Goal: Register for event/course

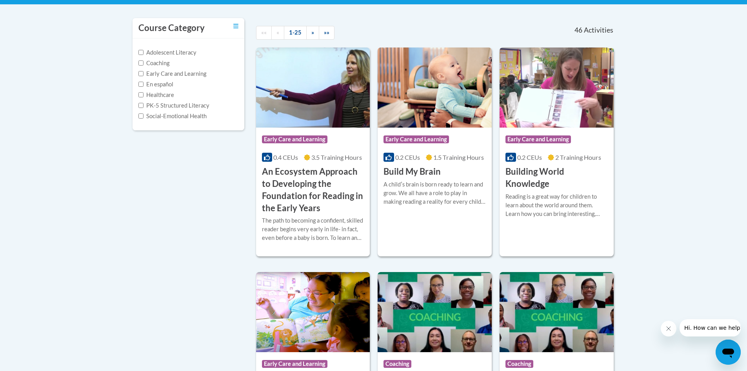
scroll to position [157, 0]
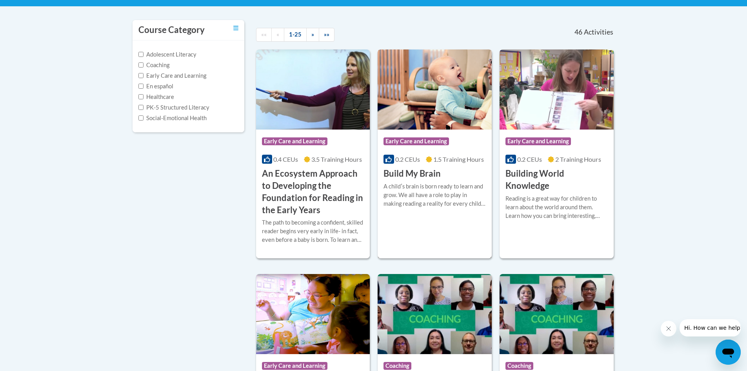
click at [421, 169] on h3 "Build My Brain" at bounding box center [412, 173] width 57 height 12
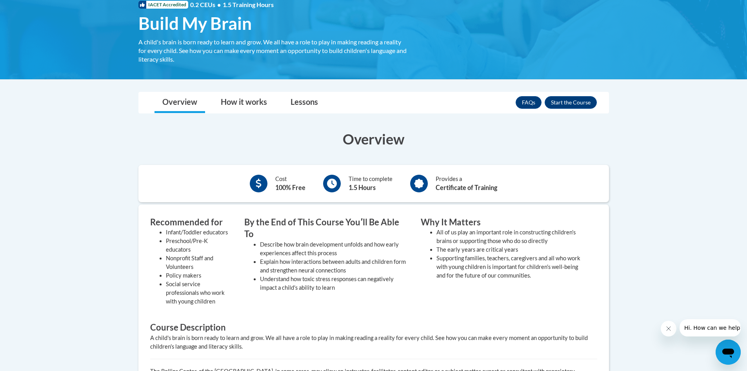
scroll to position [118, 0]
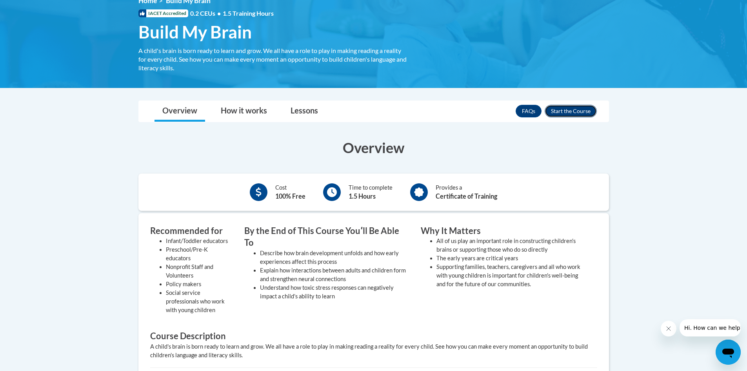
click at [566, 110] on button "Enroll" at bounding box center [571, 111] width 52 height 13
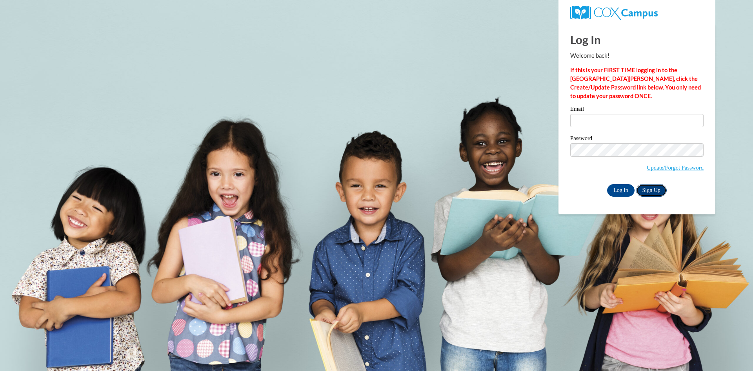
click at [653, 188] on link "Sign Up" at bounding box center [651, 190] width 31 height 13
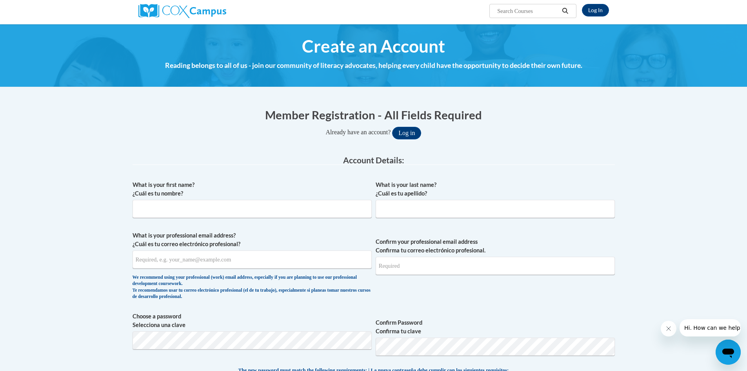
scroll to position [78, 0]
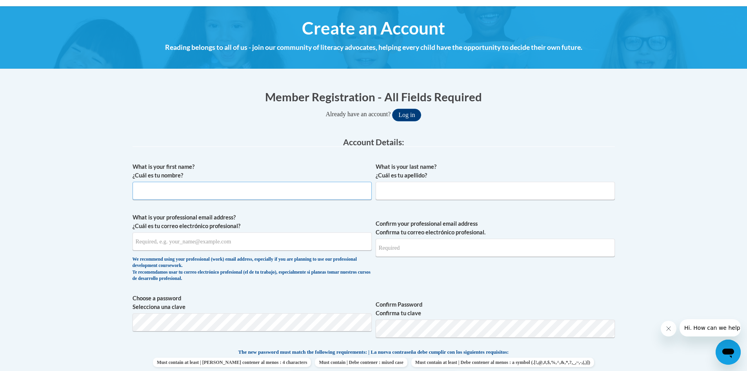
click at [305, 184] on input "What is your first name? ¿Cuál es tu nombre?" at bounding box center [252, 191] width 239 height 18
type input "sandy"
type input "el moghrabi"
type input "sandyelmoghrabi2@gmail.com"
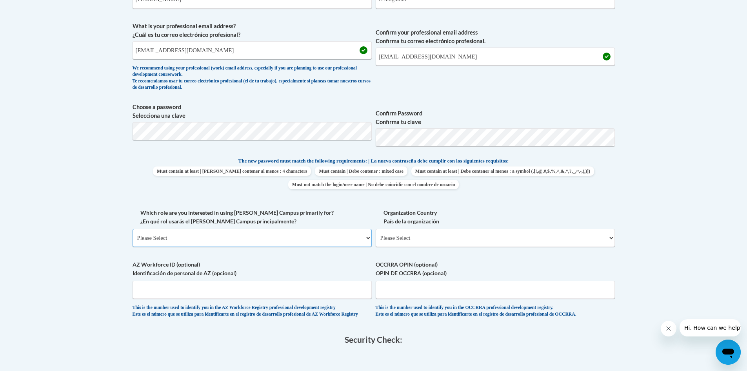
scroll to position [314, 0]
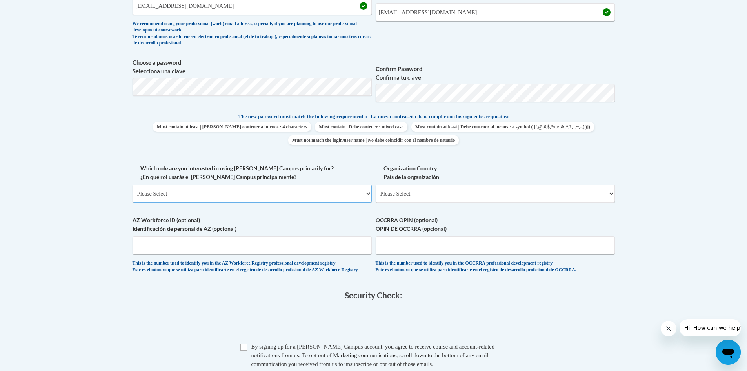
click at [302, 195] on select "Please Select College/University | Colegio/Universidad Community/Nonprofit Part…" at bounding box center [252, 193] width 239 height 18
select select "fbf2d438-af2f-41f8-98f1-81c410e29de3"
click at [133, 184] on select "Please Select College/University | Colegio/Universidad Community/Nonprofit Part…" at bounding box center [252, 193] width 239 height 18
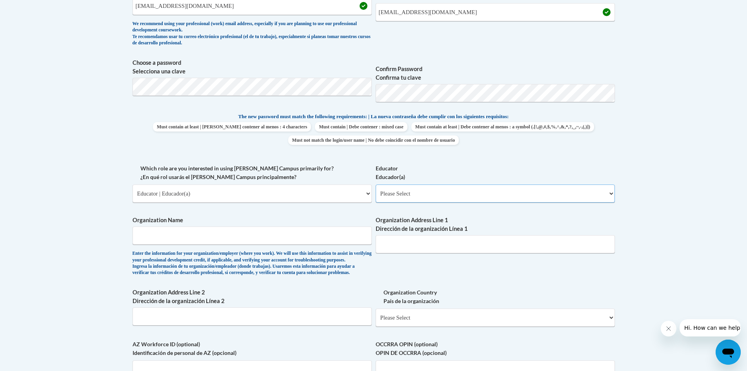
click at [391, 199] on select "Please Select Early Learning/Daycare Teacher/Family Home Care Provider | Maestr…" at bounding box center [495, 193] width 239 height 18
select select "5e2af403-4f2c-4e49-a02f-103e55d7b75b"
click at [376, 184] on select "Please Select Early Learning/Daycare Teacher/Family Home Care Provider | Maestr…" at bounding box center [495, 193] width 239 height 18
click at [306, 234] on input "Organization Name" at bounding box center [252, 235] width 239 height 18
type input "primrose"
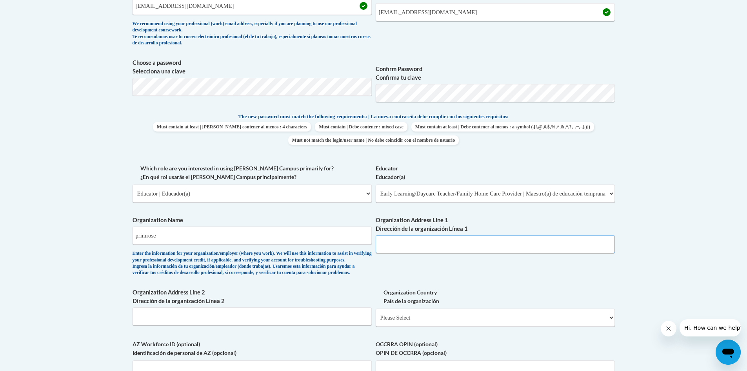
click at [395, 240] on input "Organization Address Line 1 Dirección de la organización Línea 1" at bounding box center [495, 244] width 239 height 18
paste input "6788 Headquarters Dr, Plano, TX 75024"
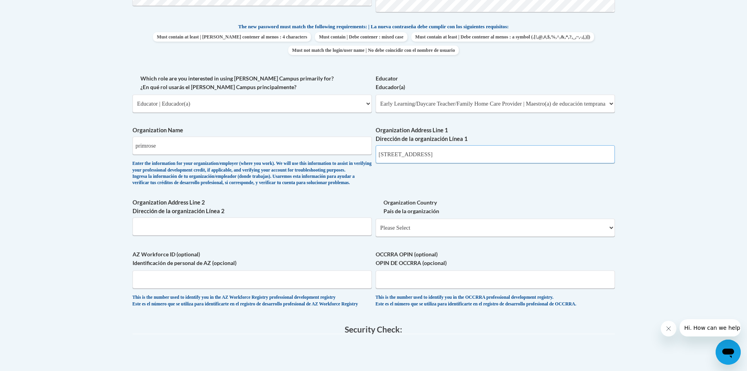
scroll to position [405, 0]
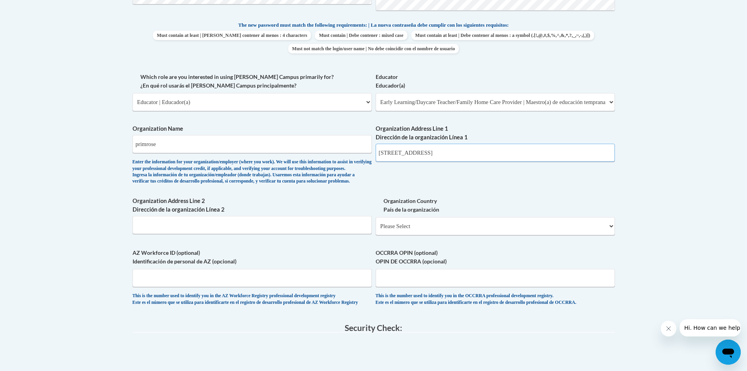
type input "6788 Headquarters Dr, Plano, TX 75024"
click at [434, 234] on select "Please Select United States | Estados Unidos Outside of the United States | Fue…" at bounding box center [495, 226] width 239 height 18
select select "ad49bcad-a171-4b2e-b99c-48b446064914"
click at [376, 229] on select "Please Select United States | Estados Unidos Outside of the United States | Fue…" at bounding box center [495, 226] width 239 height 18
select select
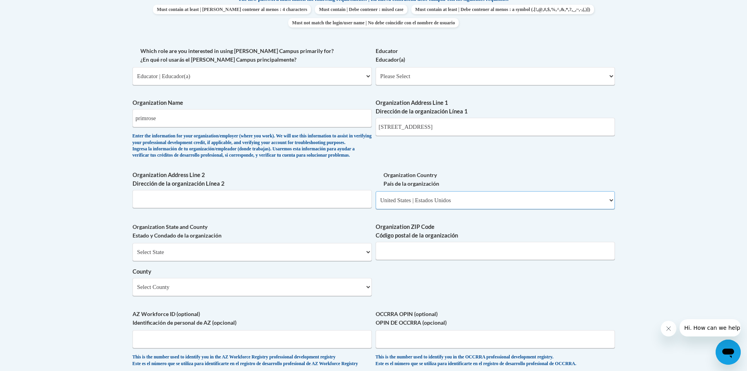
scroll to position [444, 0]
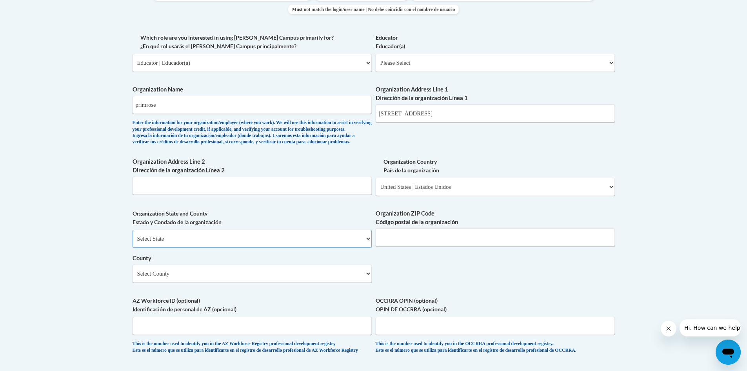
click at [328, 248] on select "Select State Alabama Alaska Arizona Arkansas California Colorado Connecticut De…" at bounding box center [252, 238] width 239 height 18
select select "Texas"
click at [133, 242] on select "Select State Alabama Alaska Arizona Arkansas California Colorado Connecticut De…" at bounding box center [252, 238] width 239 height 18
click at [387, 246] on input "Organization ZIP Code Código postal de la organización" at bounding box center [495, 237] width 239 height 18
type input "75024"
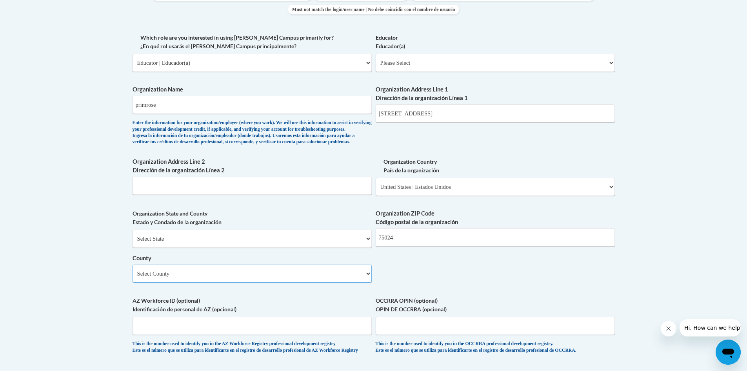
click at [325, 282] on select "Select County Anderson Andrews Angelina Aransas Archer Armstrong Atascosa Austi…" at bounding box center [252, 273] width 239 height 18
select select "Collin"
click at [133, 277] on select "Select County Anderson Andrews Angelina Aransas Archer Armstrong Atascosa Austi…" at bounding box center [252, 273] width 239 height 18
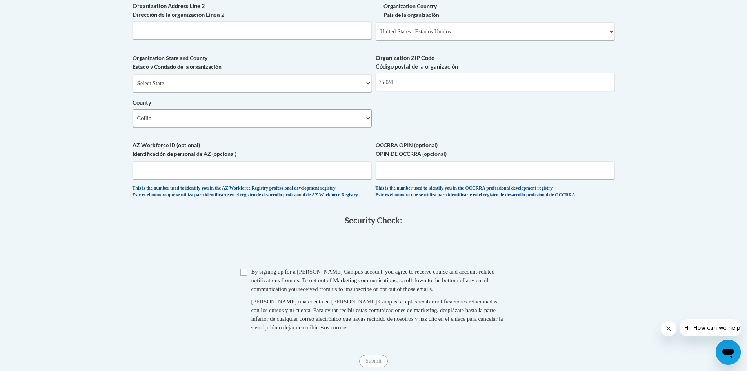
scroll to position [615, 0]
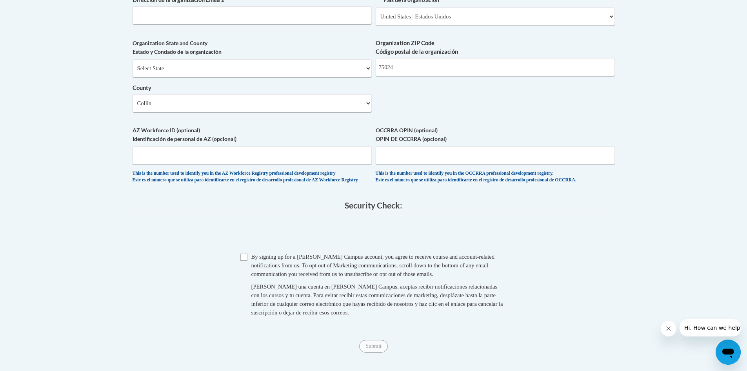
click at [261, 277] on span "By signing up for a Cox Campus account, you agree to receive course and account…" at bounding box center [373, 265] width 244 height 24
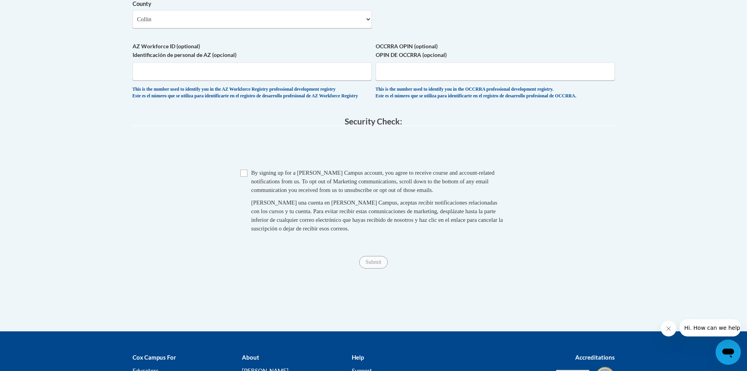
scroll to position [706, 0]
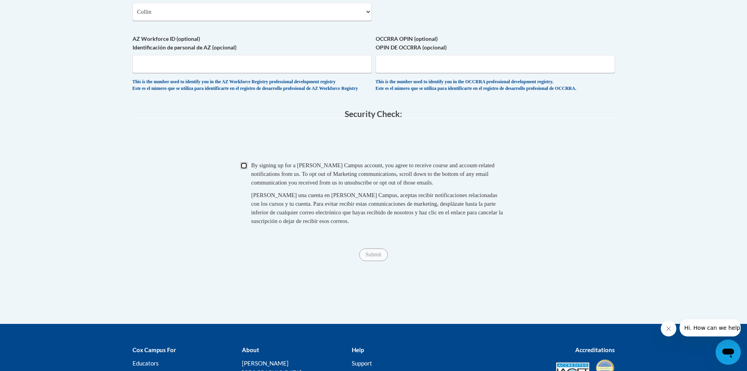
click at [246, 169] on input "Checkbox" at bounding box center [243, 165] width 7 height 7
checkbox input "true"
click at [372, 261] on input "Submit" at bounding box center [373, 254] width 28 height 13
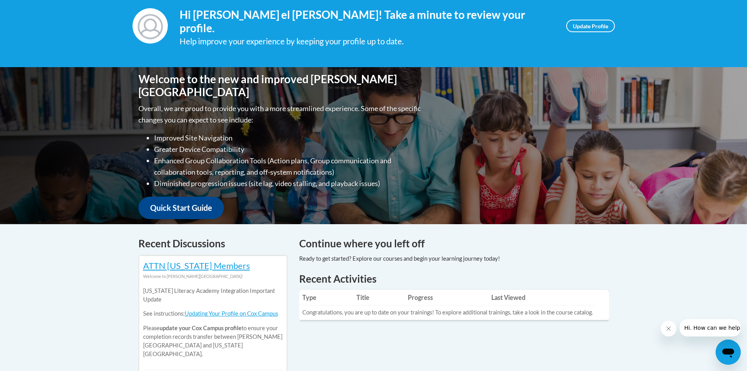
scroll to position [105, 0]
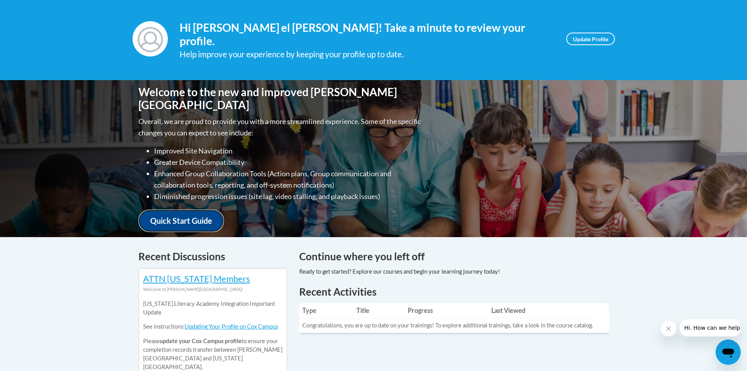
click at [193, 209] on link "Quick Start Guide" at bounding box center [181, 220] width 86 height 22
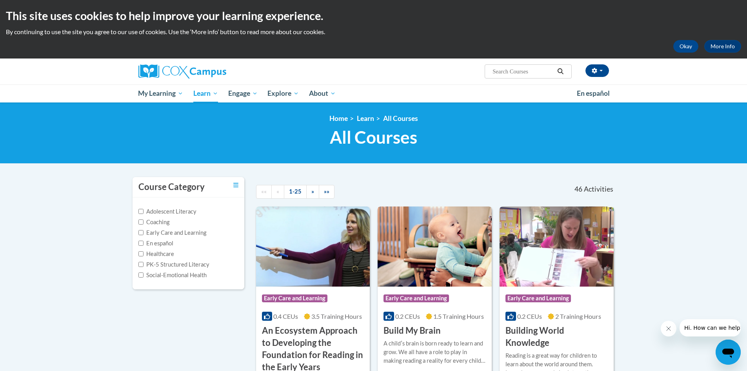
click at [421, 330] on h3 "Build My Brain" at bounding box center [412, 330] width 57 height 12
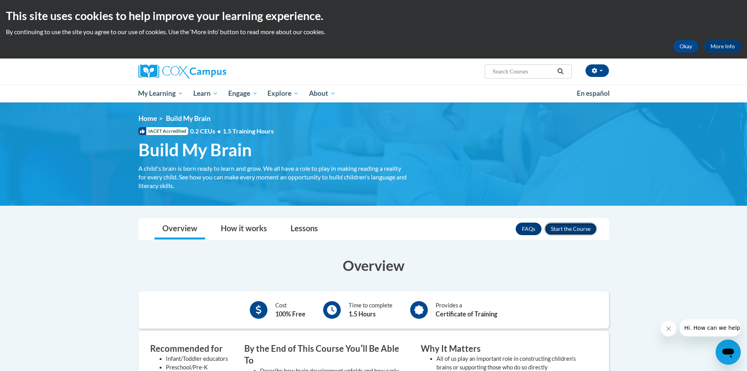
click at [570, 230] on button "Enroll" at bounding box center [571, 228] width 52 height 13
click at [692, 45] on button "Okay" at bounding box center [686, 46] width 25 height 13
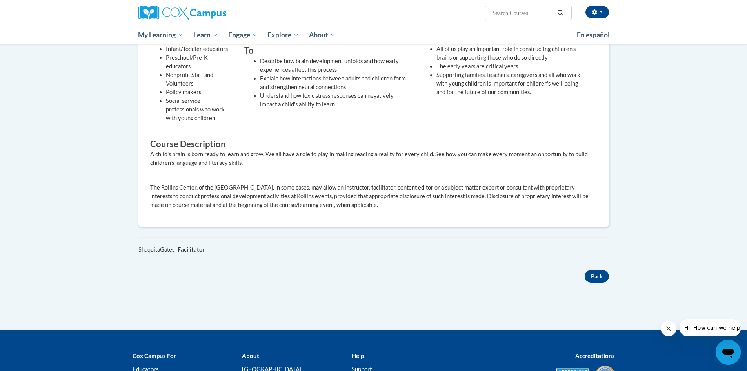
scroll to position [234, 0]
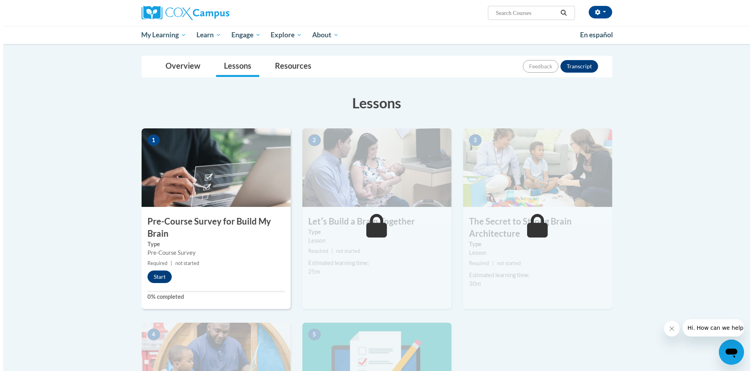
scroll to position [78, 0]
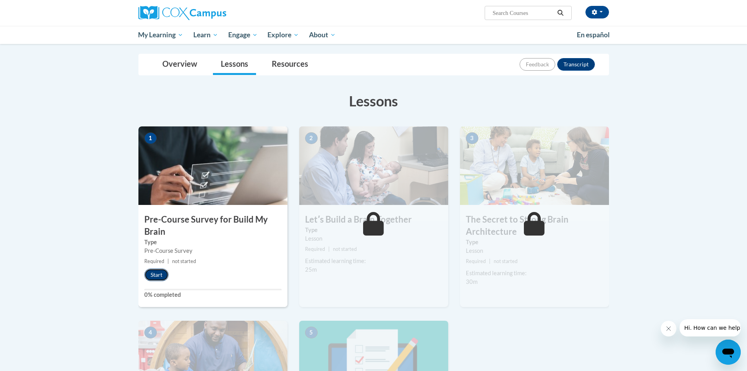
click at [158, 276] on button "Start" at bounding box center [156, 274] width 24 height 13
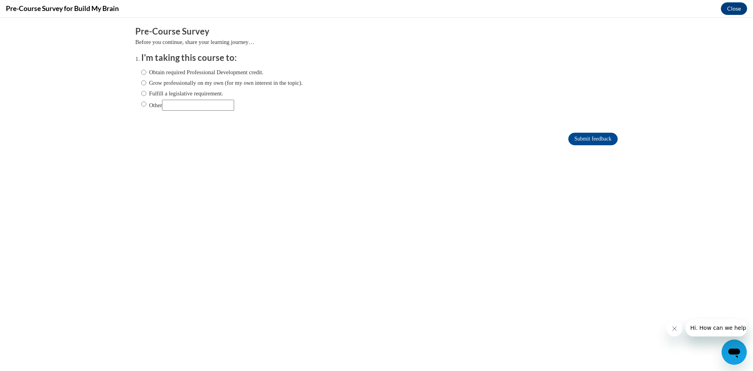
scroll to position [0, 0]
click at [200, 73] on label "Obtain required Professional Development credit." at bounding box center [202, 72] width 122 height 9
click at [146, 73] on input "Obtain required Professional Development credit." at bounding box center [143, 72] width 5 height 9
radio input "true"
click at [568, 141] on input "Submit feedback" at bounding box center [592, 139] width 49 height 13
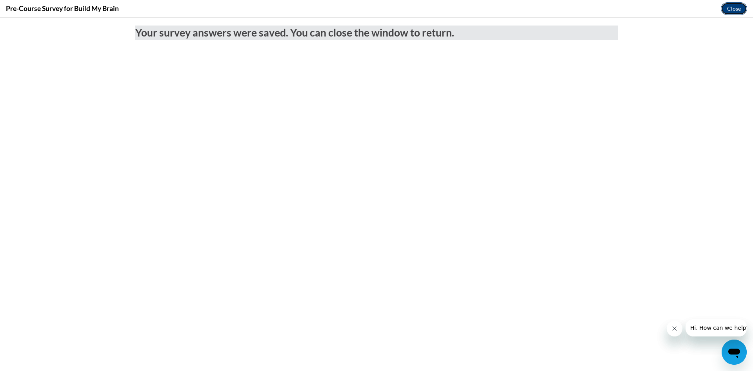
click at [742, 11] on button "Close" at bounding box center [734, 8] width 26 height 13
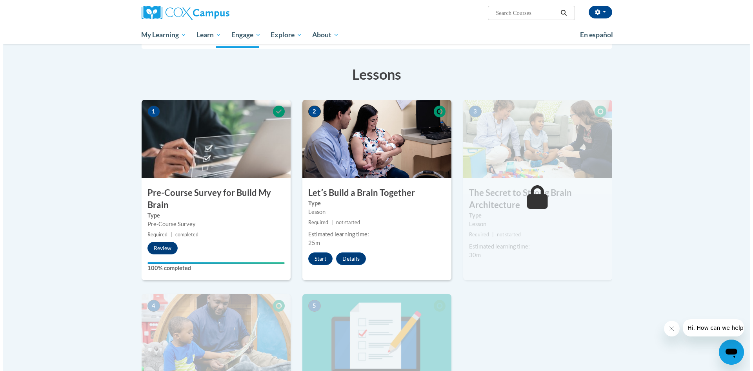
scroll to position [105, 0]
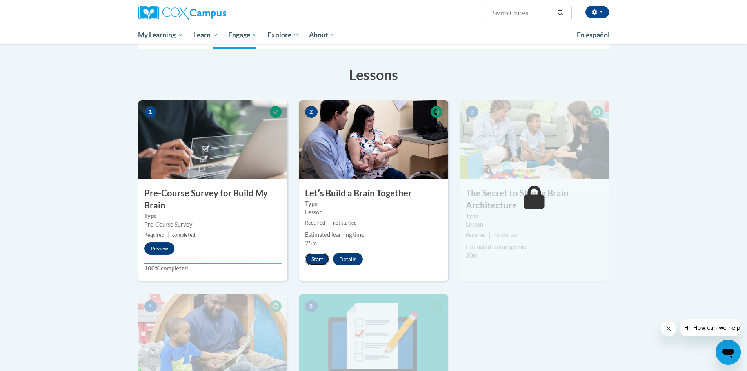
click at [310, 257] on button "Start" at bounding box center [317, 259] width 24 height 13
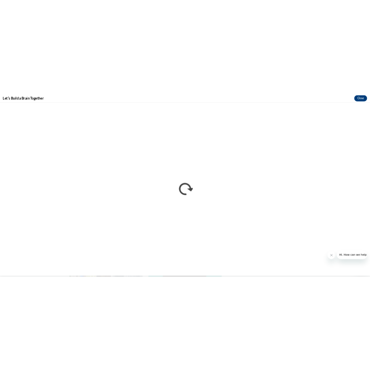
scroll to position [103, 0]
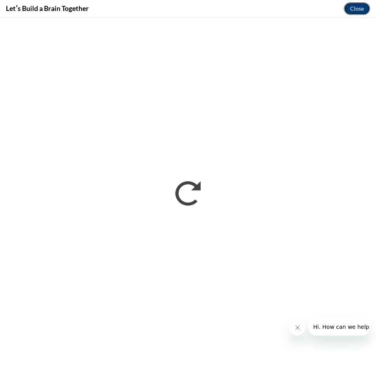
click at [361, 9] on button "Close" at bounding box center [357, 8] width 26 height 13
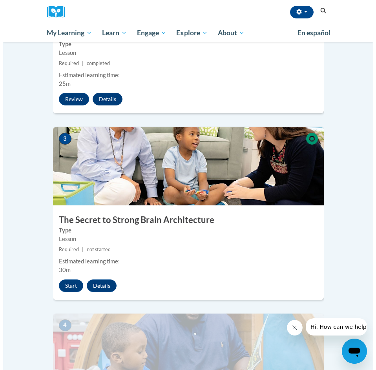
scroll to position [508, 0]
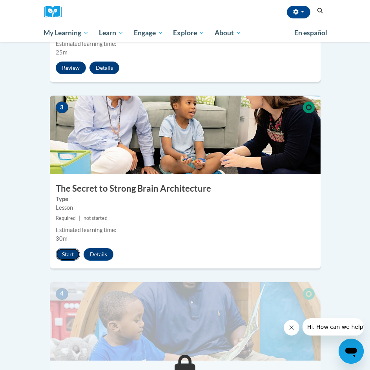
click at [69, 248] on button "Start" at bounding box center [68, 254] width 24 height 13
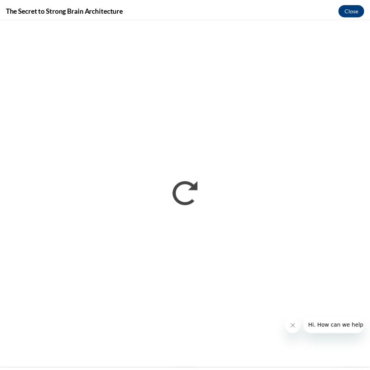
scroll to position [0, 0]
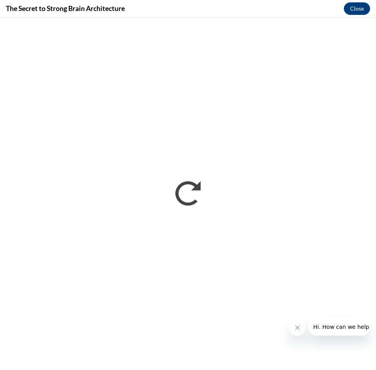
click at [297, 322] on button "Close message from company" at bounding box center [297, 328] width 16 height 16
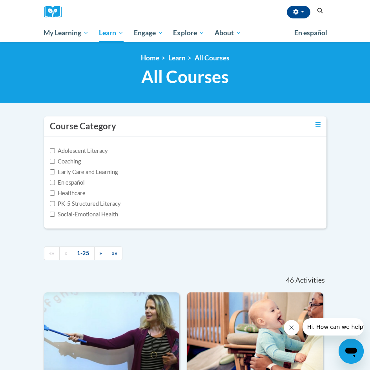
click at [318, 12] on icon "Search" at bounding box center [320, 11] width 7 height 6
click at [318, 11] on icon "Search" at bounding box center [320, 11] width 6 height 6
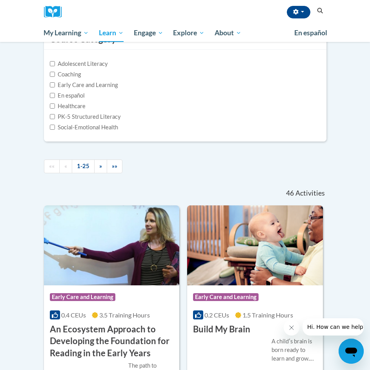
scroll to position [13, 0]
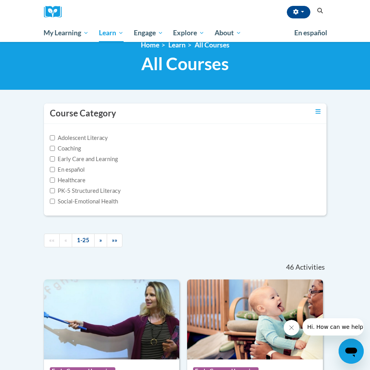
click at [320, 13] on icon "Search" at bounding box center [320, 11] width 7 height 6
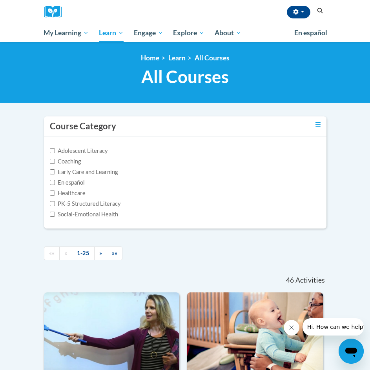
click at [52, 167] on div "Adolescent Literacy Coaching Early Care and Learning En español Healthcare PK-5…" at bounding box center [185, 183] width 271 height 72
click at [52, 171] on input "Early Care and Learning" at bounding box center [52, 171] width 5 height 5
checkbox input "true"
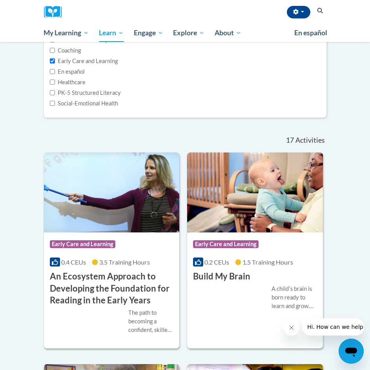
scroll to position [131, 0]
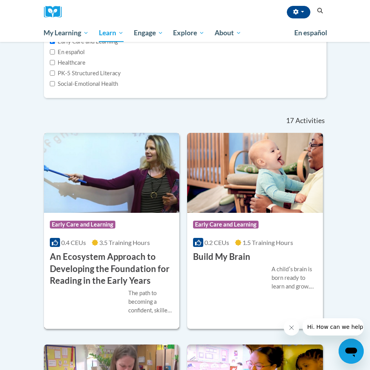
click at [97, 266] on h3 "An Ecosystem Approach to Developing the Foundation for Reading in the Early Yea…" at bounding box center [112, 269] width 124 height 36
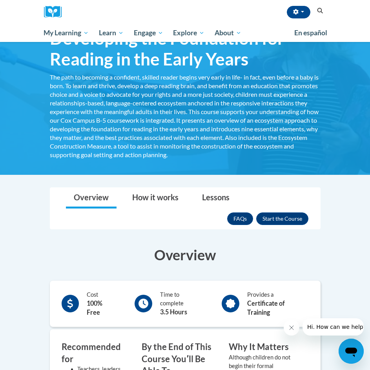
scroll to position [91, 0]
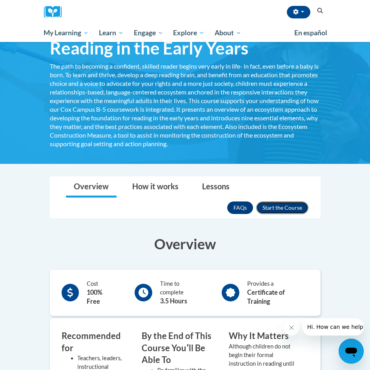
click at [278, 208] on button "Enroll" at bounding box center [282, 208] width 52 height 13
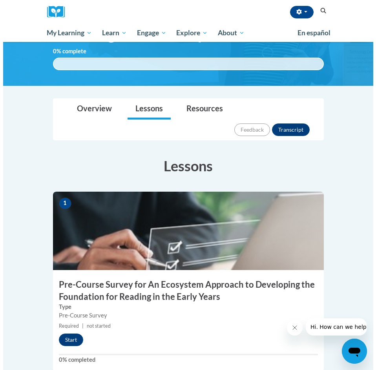
scroll to position [183, 0]
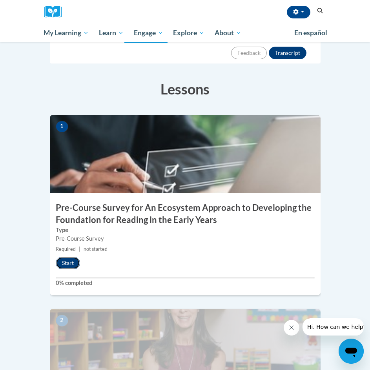
click at [68, 257] on button "Start" at bounding box center [68, 263] width 24 height 13
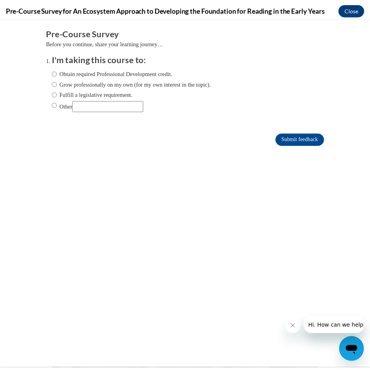
scroll to position [0, 0]
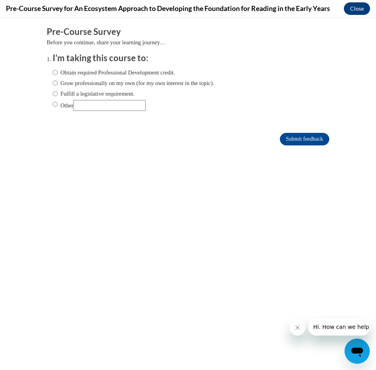
click at [88, 73] on label "Obtain required Professional Development credit." at bounding box center [114, 72] width 122 height 9
click at [58, 73] on input "Obtain required Professional Development credit." at bounding box center [55, 72] width 5 height 9
radio input "true"
click at [294, 140] on input "Submit feedback" at bounding box center [304, 139] width 49 height 13
click at [358, 5] on button "Close" at bounding box center [357, 8] width 26 height 13
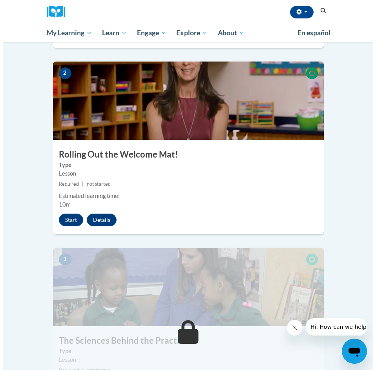
scroll to position [458, 0]
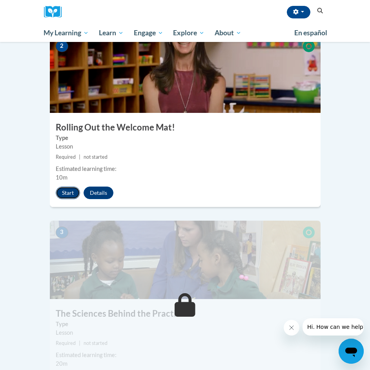
click at [72, 187] on button "Start" at bounding box center [68, 193] width 24 height 13
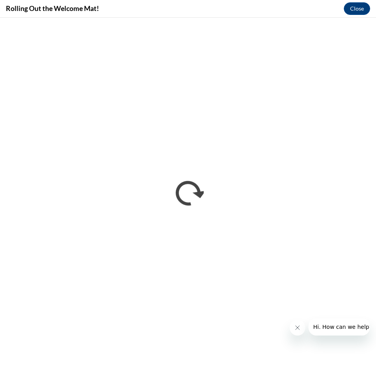
scroll to position [0, 0]
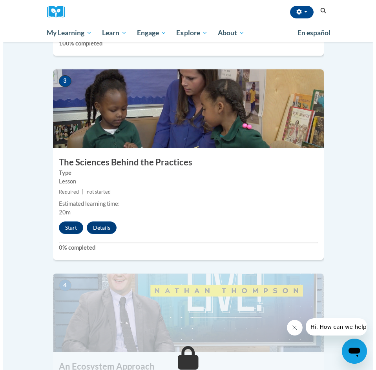
scroll to position [628, 0]
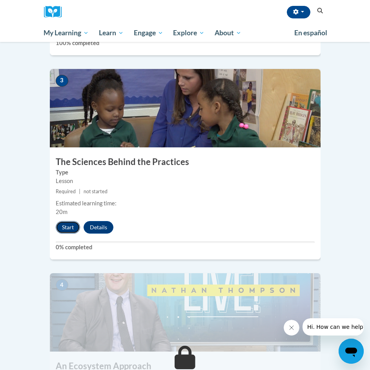
click at [64, 221] on button "Start" at bounding box center [68, 227] width 24 height 13
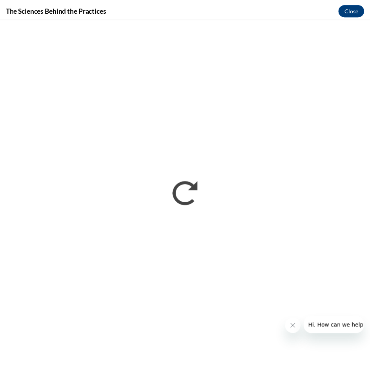
scroll to position [0, 0]
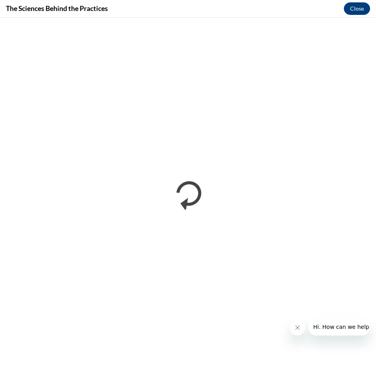
click at [298, 329] on icon "Close message from company" at bounding box center [297, 328] width 4 height 4
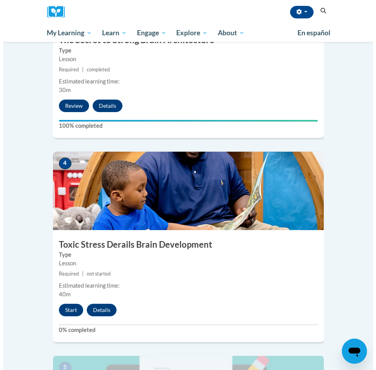
scroll to position [719, 0]
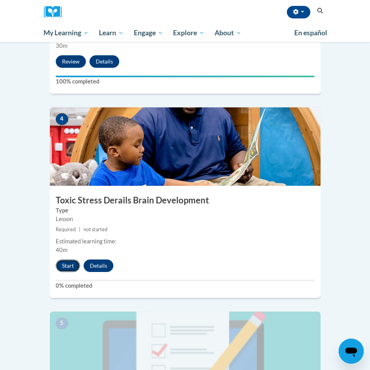
click at [69, 260] on button "Start" at bounding box center [68, 266] width 24 height 13
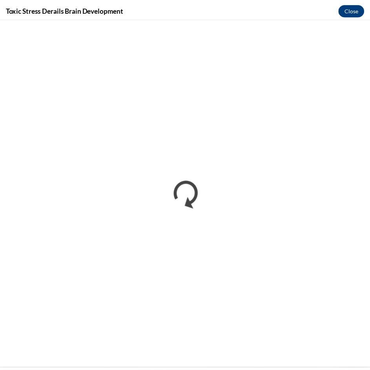
scroll to position [0, 0]
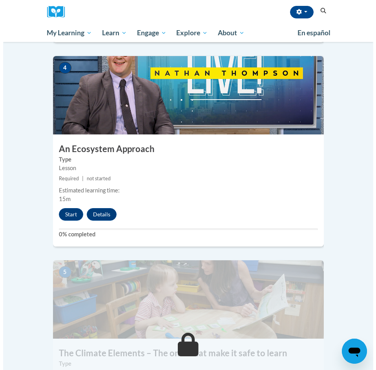
scroll to position [850, 0]
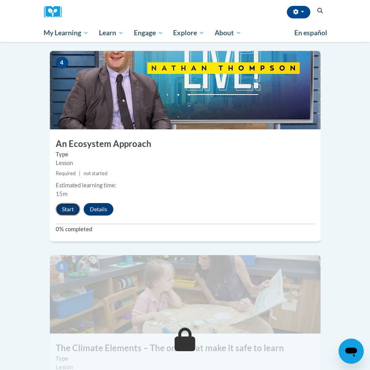
click at [68, 203] on button "Start" at bounding box center [68, 209] width 24 height 13
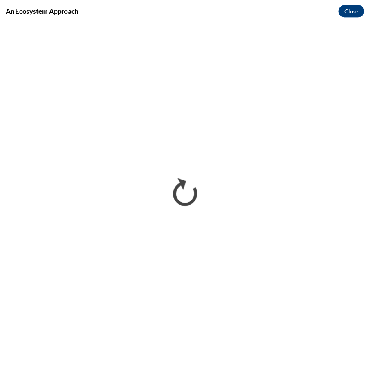
scroll to position [0, 0]
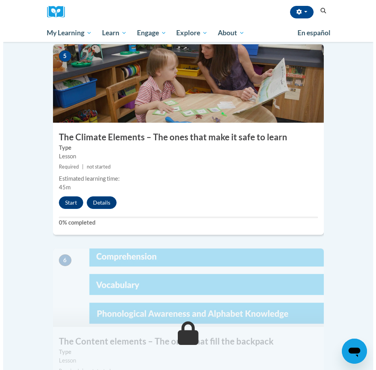
scroll to position [1072, 0]
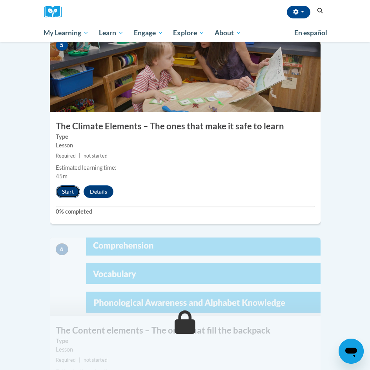
click at [71, 186] on button "Start" at bounding box center [68, 192] width 24 height 13
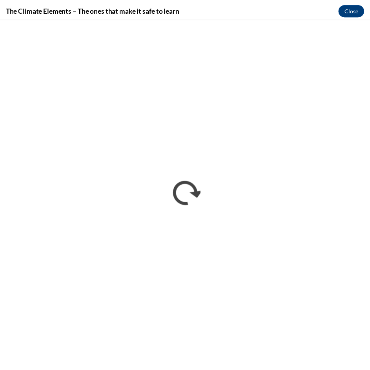
scroll to position [0, 0]
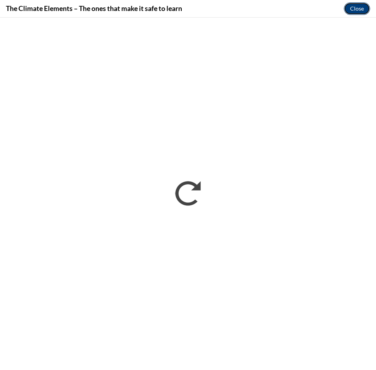
click at [355, 7] on button "Close" at bounding box center [357, 8] width 26 height 13
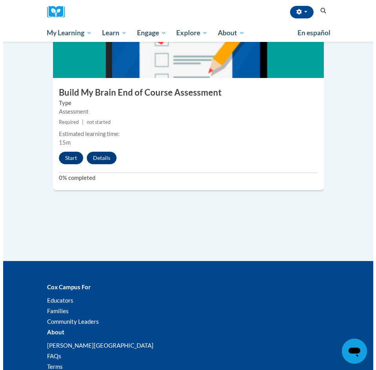
scroll to position [1046, 0]
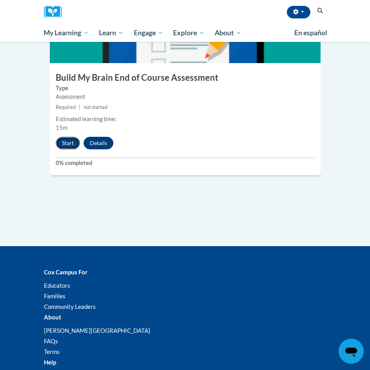
click at [67, 137] on button "Start" at bounding box center [68, 143] width 24 height 13
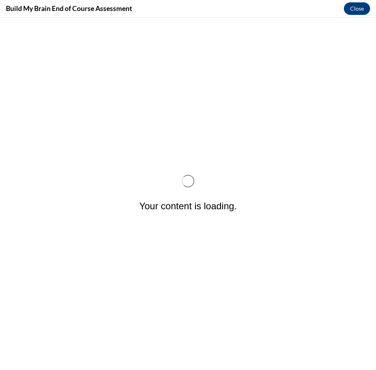
scroll to position [0, 0]
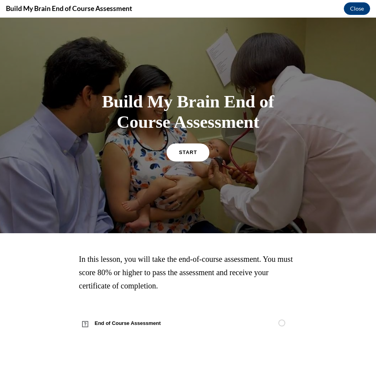
click at [198, 146] on link "START" at bounding box center [187, 152] width 43 height 18
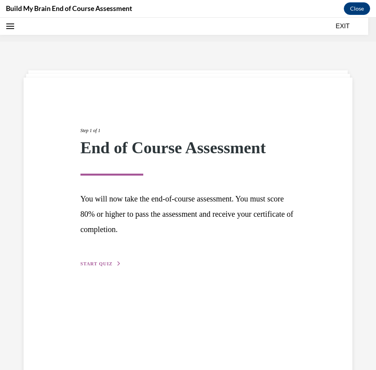
scroll to position [24, 0]
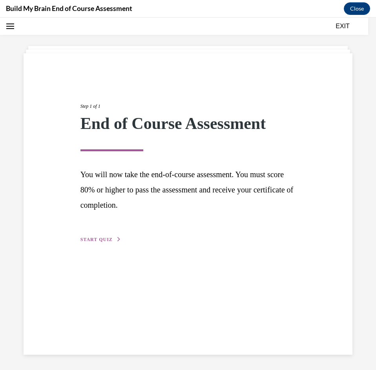
click at [94, 238] on span "START QUIZ" at bounding box center [96, 239] width 32 height 5
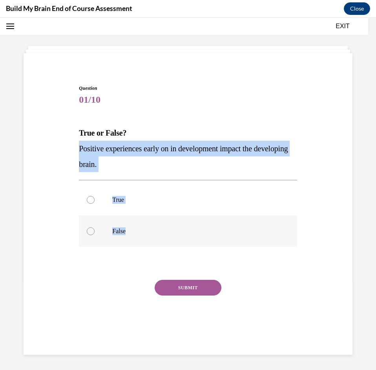
drag, startPoint x: 71, startPoint y: 149, endPoint x: 174, endPoint y: 224, distance: 127.4
click at [174, 224] on div "Question 01/10 True or False? Positive experiences early on in development impa…" at bounding box center [188, 202] width 333 height 283
copy div "Positive experiences early on in development impact the developing brain. True …"
click at [361, 247] on div "Question 01/10 True or False? Positive experiences early on in development impa…" at bounding box center [188, 194] width 376 height 353
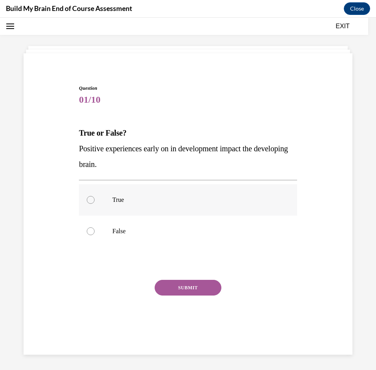
click at [171, 208] on label "True" at bounding box center [188, 199] width 218 height 31
click at [95, 204] on input "True" at bounding box center [91, 200] width 8 height 8
radio input "true"
click at [192, 290] on button "SUBMIT" at bounding box center [188, 288] width 67 height 16
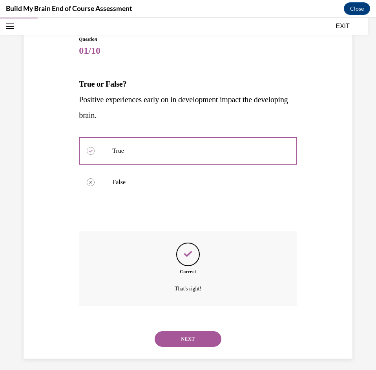
scroll to position [78, 0]
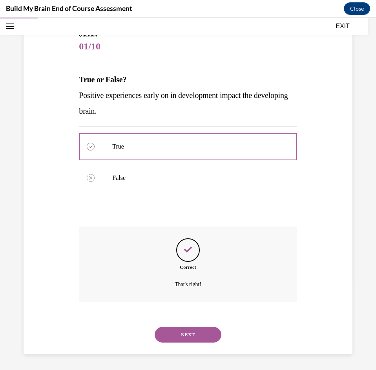
click at [199, 335] on button "NEXT" at bounding box center [188, 335] width 67 height 16
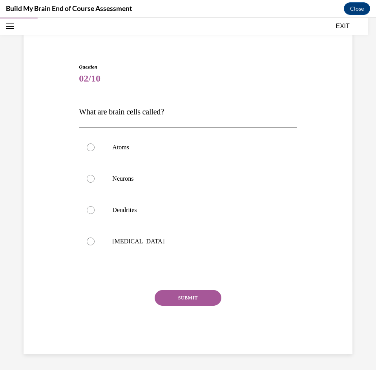
scroll to position [46, 0]
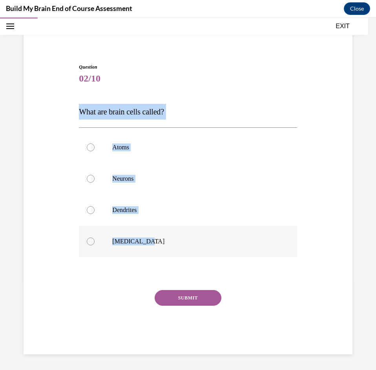
drag, startPoint x: 70, startPoint y: 111, endPoint x: 183, endPoint y: 237, distance: 168.6
click at [183, 237] on div "Question 02/10 What are brain cells called? Atoms Neurons Dendrites Grey matter…" at bounding box center [188, 197] width 333 height 315
copy div "What are brain cells called? Atoms Neurons Dendrites Grey matter"
click at [330, 240] on div "Question 02/10 What are brain cells called? Atoms Neurons Dendrites Grey matter…" at bounding box center [188, 197] width 333 height 315
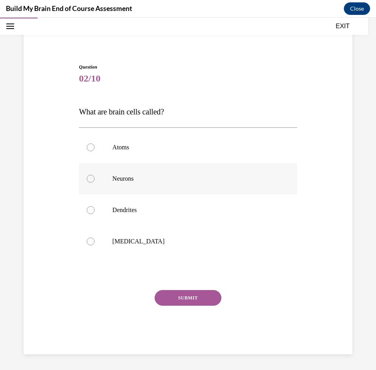
click at [178, 185] on label "Neurons" at bounding box center [188, 178] width 218 height 31
click at [95, 183] on input "Neurons" at bounding box center [91, 179] width 8 height 8
radio input "true"
click at [205, 295] on button "SUBMIT" at bounding box center [188, 298] width 67 height 16
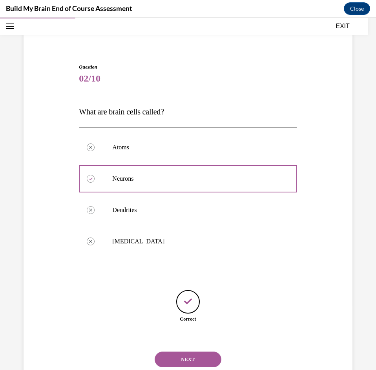
scroll to position [70, 0]
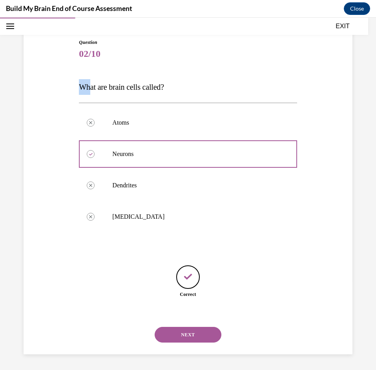
drag, startPoint x: 67, startPoint y: 89, endPoint x: 91, endPoint y: 91, distance: 23.6
click at [91, 91] on div "Question 02/10 What are brain cells called? Atoms Correctly unselected Neurons …" at bounding box center [188, 184] width 333 height 339
click at [191, 335] on button "NEXT" at bounding box center [188, 335] width 67 height 16
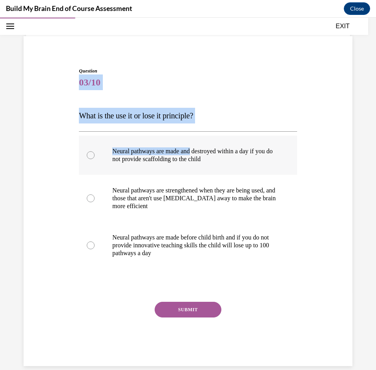
scroll to position [45, 0]
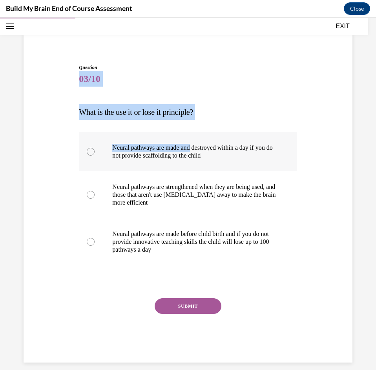
drag, startPoint x: 58, startPoint y: 98, endPoint x: 195, endPoint y: 144, distance: 143.8
click at [195, 144] on div "Question 03/10 What is the use it or lose it principle? Neural pathways are mad…" at bounding box center [188, 201] width 333 height 322
click at [188, 117] on p "What is the use it or lose it principle?" at bounding box center [188, 112] width 218 height 16
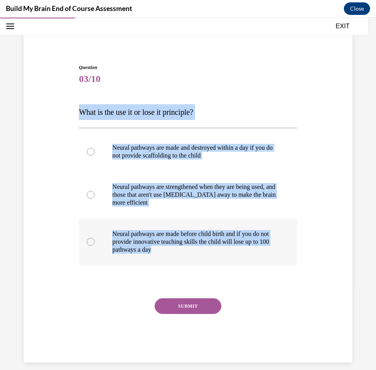
drag, startPoint x: 73, startPoint y: 111, endPoint x: 273, endPoint y: 254, distance: 246.3
click at [273, 254] on div "Question 03/10 What is the use it or lose it principle? Neural pathways are mad…" at bounding box center [188, 201] width 333 height 322
copy div "What is the use it or lose it principle? Neural pathways are made and destroyed…"
click at [305, 242] on div "Question 03/10 What is the use it or lose it principle? Neural pathways are mad…" at bounding box center [188, 201] width 333 height 322
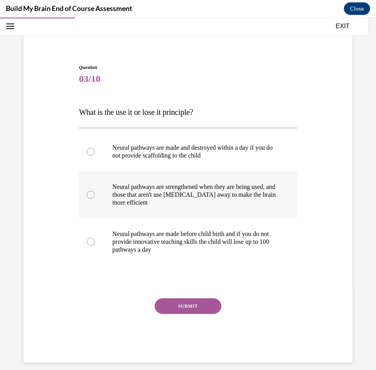
click at [248, 204] on p "Neural pathways are strengthened when they are being used, and those that aren'…" at bounding box center [194, 195] width 165 height 24
click at [95, 199] on input "Neural pathways are strengthened when they are being used, and those that aren'…" at bounding box center [91, 195] width 8 height 8
radio input "true"
drag, startPoint x: 200, startPoint y: 307, endPoint x: 149, endPoint y: 281, distance: 57.2
click at [200, 306] on button "SUBMIT" at bounding box center [188, 307] width 67 height 16
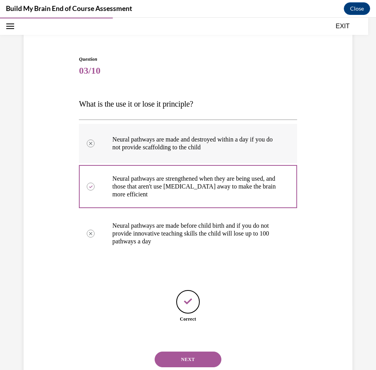
scroll to position [78, 0]
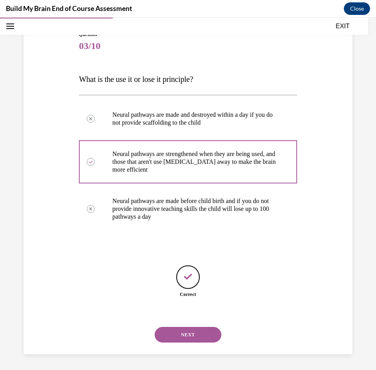
click at [205, 336] on button "NEXT" at bounding box center [188, 335] width 67 height 16
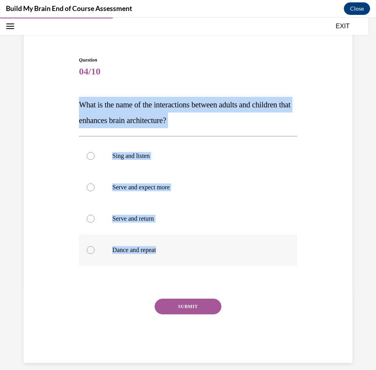
scroll to position [53, 0]
drag, startPoint x: 75, startPoint y: 92, endPoint x: 191, endPoint y: 249, distance: 195.8
click at [191, 249] on div "Question 04/10 What is the name of the interactions between adults and children…" at bounding box center [188, 198] width 333 height 330
copy div "What is the name of the interactions between adults and children that enhances …"
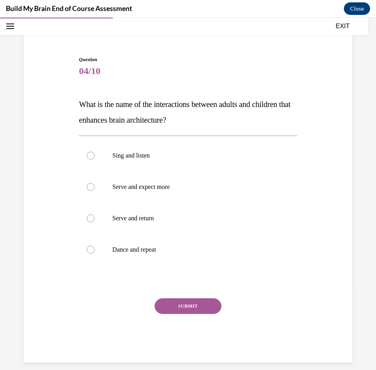
click at [360, 269] on div "Question 04/10 What is the name of the interactions between adults and children…" at bounding box center [188, 183] width 376 height 389
click at [210, 220] on p "Serve and return" at bounding box center [194, 219] width 165 height 8
click at [95, 220] on input "Serve and return" at bounding box center [91, 219] width 8 height 8
radio input "true"
click at [204, 310] on button "SUBMIT" at bounding box center [188, 307] width 67 height 16
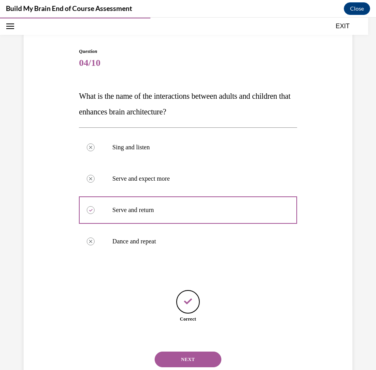
scroll to position [86, 0]
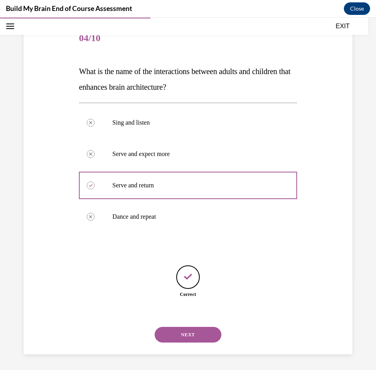
click at [195, 335] on button "NEXT" at bounding box center [188, 335] width 67 height 16
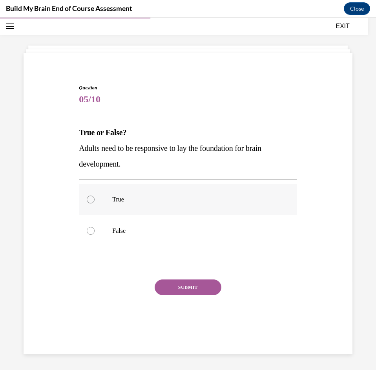
scroll to position [25, 0]
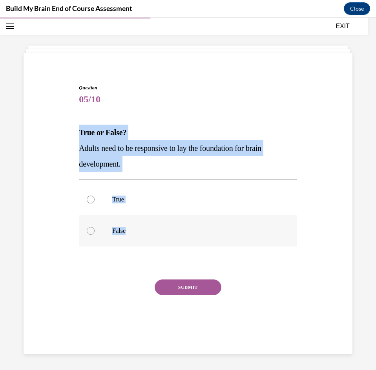
drag, startPoint x: 68, startPoint y: 138, endPoint x: 146, endPoint y: 221, distance: 114.1
click at [146, 221] on div "Question 05/10 True or False? Adults need to be responsive to lay the foundatio…" at bounding box center [188, 202] width 333 height 283
copy div "True or False? Adults need to be responsive to lay the foundation for brain dev…"
click at [206, 202] on p "True" at bounding box center [194, 200] width 165 height 8
click at [95, 202] on input "True" at bounding box center [91, 200] width 8 height 8
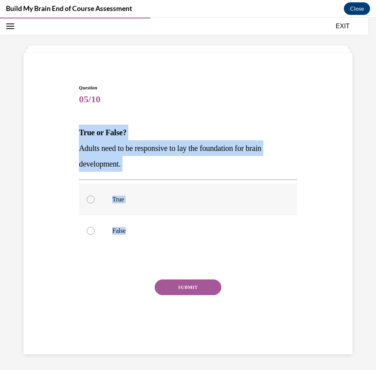
radio input "true"
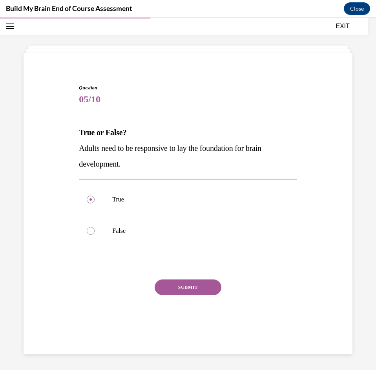
click at [189, 286] on button "SUBMIT" at bounding box center [188, 288] width 67 height 16
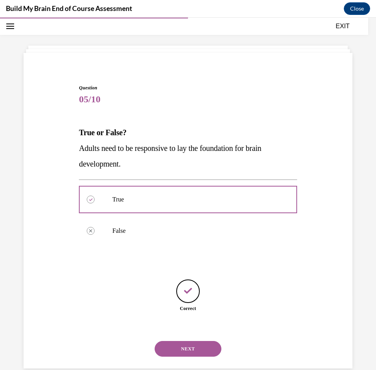
scroll to position [39, 0]
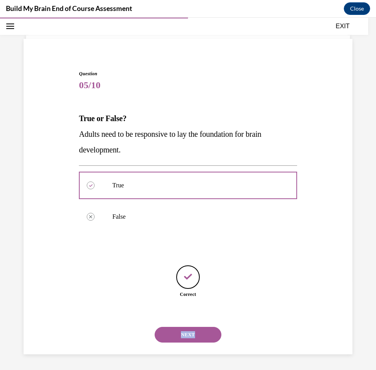
drag, startPoint x: 215, startPoint y: 324, endPoint x: 215, endPoint y: 333, distance: 8.2
click at [215, 330] on div "NEXT" at bounding box center [188, 334] width 218 height 31
drag, startPoint x: 208, startPoint y: 336, endPoint x: 169, endPoint y: 303, distance: 50.9
click at [207, 336] on button "NEXT" at bounding box center [188, 335] width 67 height 16
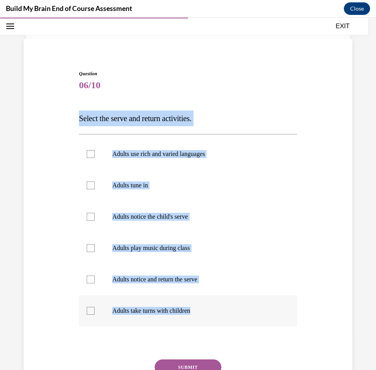
drag, startPoint x: 71, startPoint y: 117, endPoint x: 267, endPoint y: 313, distance: 277.1
click at [267, 313] on div "Question 06/10 Select the serve and return activities. Adults use rich and vari…" at bounding box center [188, 235] width 333 height 377
copy div "Select the serve and return activities. Adults use rich and varied languages Ad…"
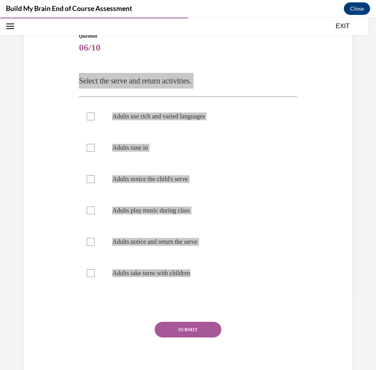
scroll to position [78, 0]
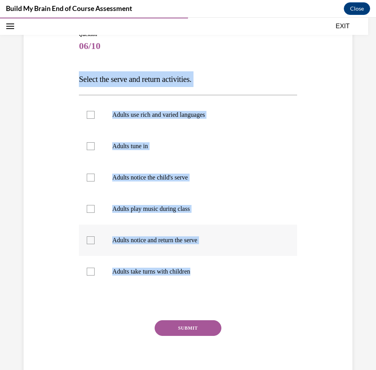
drag, startPoint x: 249, startPoint y: 265, endPoint x: 248, endPoint y: 247, distance: 18.5
click at [249, 264] on label "Adults take turns with children" at bounding box center [188, 271] width 218 height 31
click at [95, 268] on input "Adults take turns with children" at bounding box center [91, 272] width 8 height 8
checkbox input "true"
click at [223, 213] on p "Adults play music during class" at bounding box center [194, 209] width 165 height 8
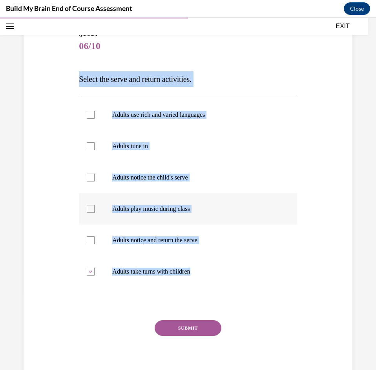
click at [95, 213] on input "Adults play music during class" at bounding box center [91, 209] width 8 height 8
checkbox input "true"
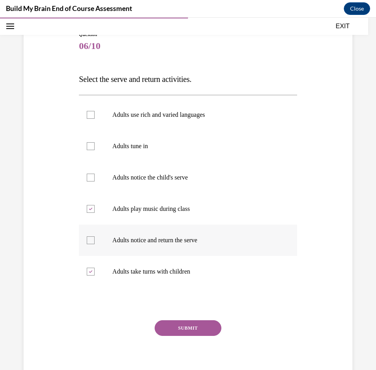
drag, startPoint x: 185, startPoint y: 241, endPoint x: 185, endPoint y: 235, distance: 5.9
click at [185, 239] on p "Adults notice and return the serve" at bounding box center [194, 241] width 165 height 8
click at [95, 239] on input "Adults notice and return the serve" at bounding box center [91, 241] width 8 height 8
checkbox input "true"
drag, startPoint x: 202, startPoint y: 168, endPoint x: 200, endPoint y: 158, distance: 10.0
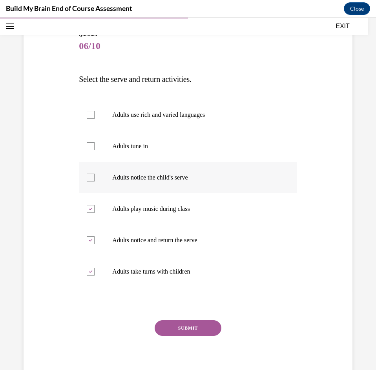
click at [202, 167] on label "Adults notice the child's serve" at bounding box center [188, 177] width 218 height 31
click at [95, 174] on input "Adults notice the child's serve" at bounding box center [91, 178] width 8 height 8
checkbox input "true"
click at [198, 153] on label "Adults tune in" at bounding box center [188, 146] width 218 height 31
click at [95, 150] on input "Adults tune in" at bounding box center [91, 146] width 8 height 8
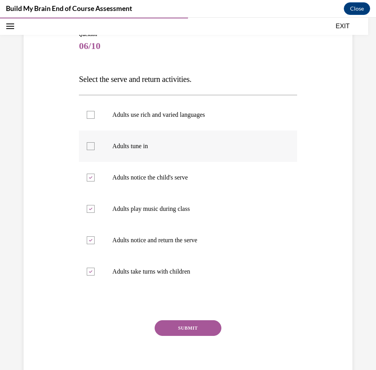
checkbox input "true"
click at [195, 106] on label "Adults use rich and varied languages" at bounding box center [188, 114] width 218 height 31
click at [95, 111] on input "Adults use rich and varied languages" at bounding box center [91, 115] width 8 height 8
checkbox input "true"
click at [214, 328] on button "SUBMIT" at bounding box center [188, 328] width 67 height 16
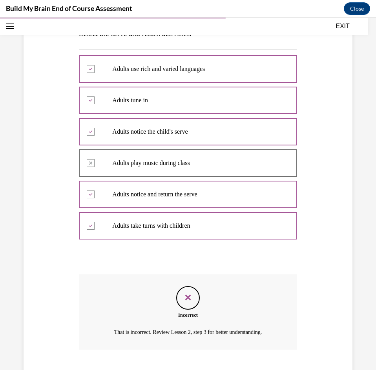
scroll to position [172, 0]
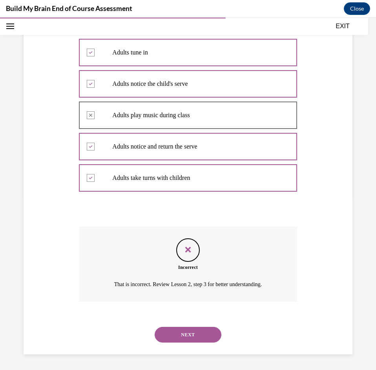
click at [203, 330] on button "NEXT" at bounding box center [188, 335] width 67 height 16
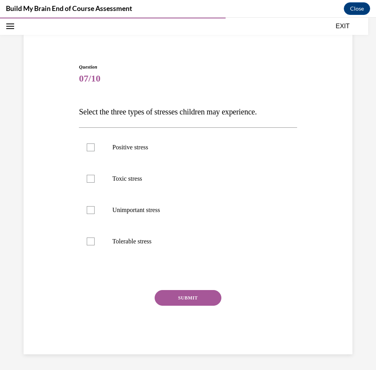
scroll to position [46, 0]
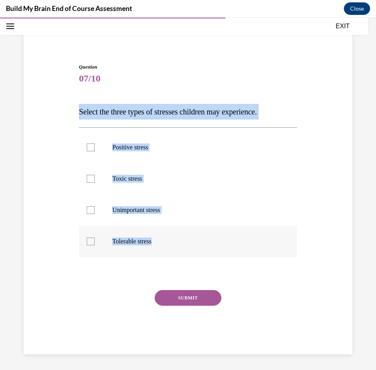
drag, startPoint x: 79, startPoint y: 112, endPoint x: 205, endPoint y: 235, distance: 176.1
click at [205, 235] on div "Question 07/10 Select the three types of stresses children may experience. Posi…" at bounding box center [188, 209] width 218 height 291
copy div "Select the three types of stresses children may experience. Positive stress Tox…"
click at [240, 158] on label "Positive stress" at bounding box center [188, 147] width 218 height 31
click at [95, 151] on input "Positive stress" at bounding box center [91, 148] width 8 height 8
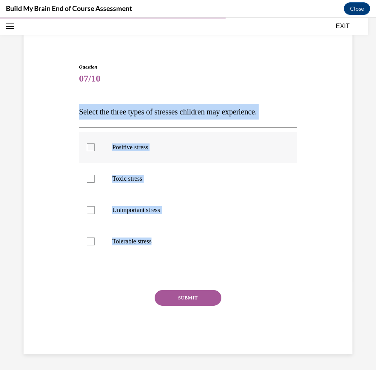
checkbox input "true"
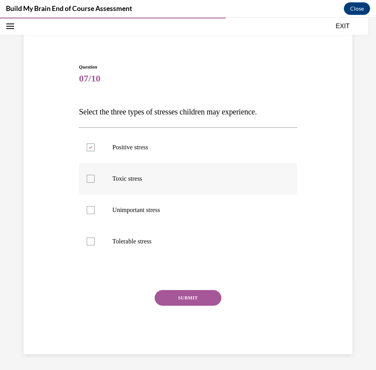
click at [237, 182] on p "Toxic stress" at bounding box center [194, 179] width 165 height 8
click at [95, 182] on input "Toxic stress" at bounding box center [91, 179] width 8 height 8
checkbox input "true"
click at [228, 241] on p "Tolerable stress" at bounding box center [194, 242] width 165 height 8
click at [95, 241] on input "Tolerable stress" at bounding box center [91, 242] width 8 height 8
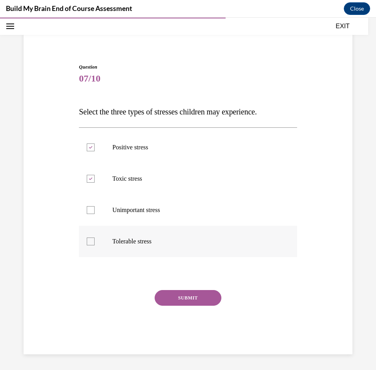
checkbox input "true"
click at [198, 301] on button "SUBMIT" at bounding box center [188, 298] width 67 height 16
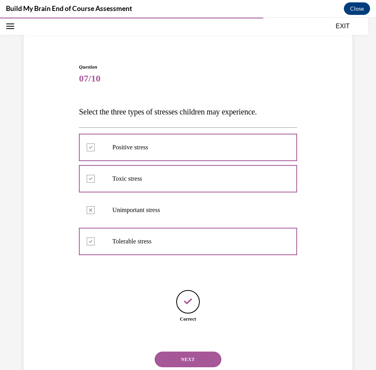
scroll to position [70, 0]
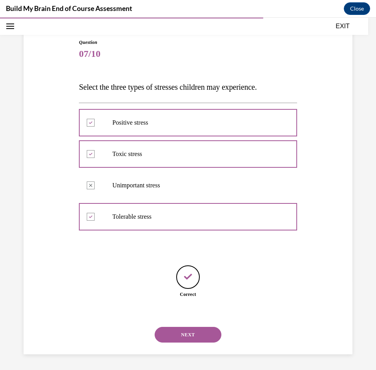
click at [201, 330] on button "NEXT" at bounding box center [188, 335] width 67 height 16
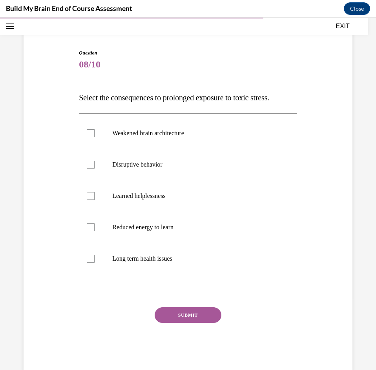
scroll to position [62, 0]
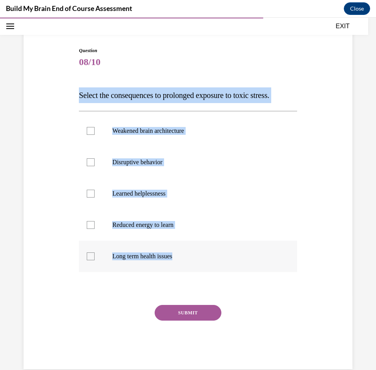
drag, startPoint x: 69, startPoint y: 87, endPoint x: 237, endPoint y: 270, distance: 247.7
click at [237, 270] on div "Question 08/10 Select the consequences to prolonged exposure to toxic stress. W…" at bounding box center [188, 197] width 333 height 346
copy div "Select the consequences to prolonged exposure to toxic stress. Weakened brain a…"
click at [324, 115] on div "Question 08/10 Select the consequences to prolonged exposure to toxic stress. W…" at bounding box center [188, 197] width 333 height 346
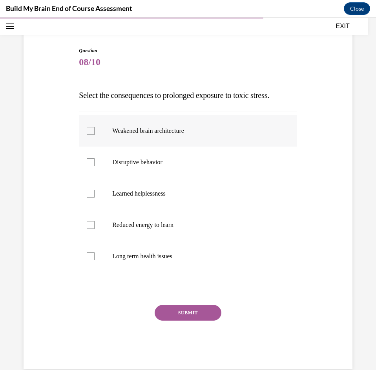
click at [173, 135] on label "Weakened brain architecture" at bounding box center [188, 130] width 218 height 31
click at [95, 135] on input "Weakened brain architecture" at bounding box center [91, 131] width 8 height 8
checkbox input "true"
click at [180, 164] on p "Disruptive behavior" at bounding box center [194, 162] width 165 height 8
click at [95, 164] on input "Disruptive behavior" at bounding box center [91, 162] width 8 height 8
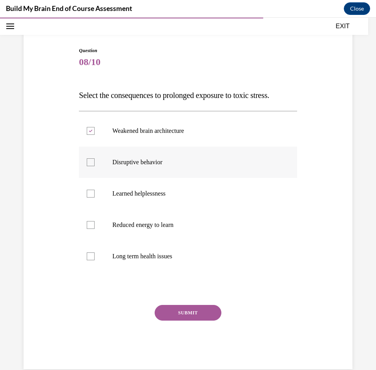
checkbox input "true"
click at [175, 192] on p "Learned helplessness" at bounding box center [194, 194] width 165 height 8
click at [95, 192] on input "Learned helplessness" at bounding box center [91, 194] width 8 height 8
checkbox input "true"
click at [179, 227] on p "Reduced energy to learn" at bounding box center [194, 225] width 165 height 8
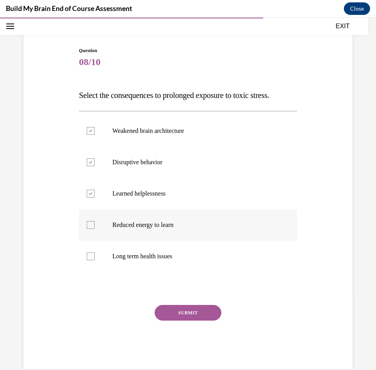
click at [95, 227] on input "Reduced energy to learn" at bounding box center [91, 225] width 8 height 8
checkbox input "true"
click at [180, 253] on p "Long term health issues" at bounding box center [194, 257] width 165 height 8
click at [95, 253] on input "Long term health issues" at bounding box center [91, 257] width 8 height 8
checkbox input "true"
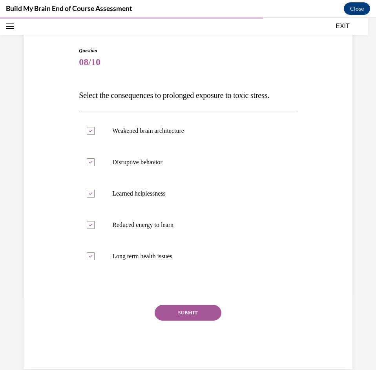
click at [190, 311] on button "SUBMIT" at bounding box center [188, 313] width 67 height 16
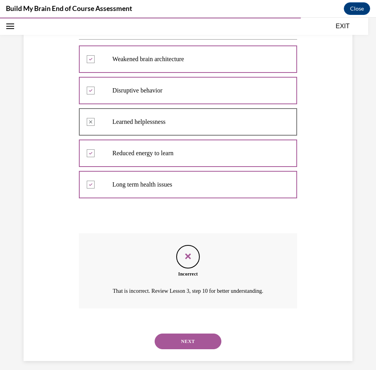
scroll to position [140, 0]
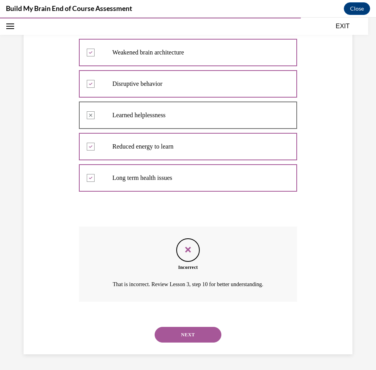
click at [175, 332] on button "NEXT" at bounding box center [188, 335] width 67 height 16
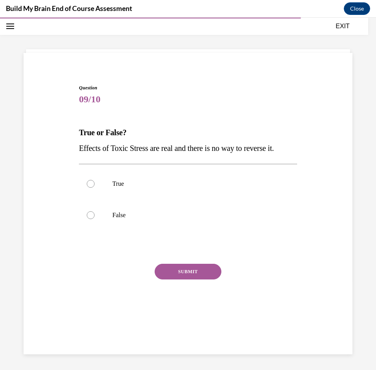
scroll to position [25, 0]
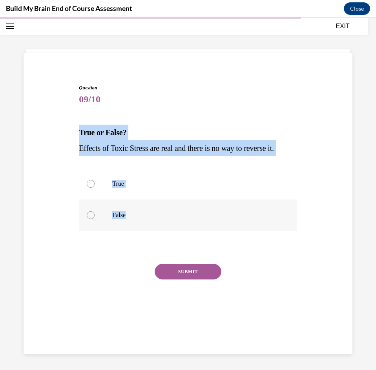
drag, startPoint x: 73, startPoint y: 140, endPoint x: 149, endPoint y: 245, distance: 130.2
click at [149, 245] on div "Question 09/10 True or False? Effects of Toxic Stress are real and there is no …" at bounding box center [188, 195] width 333 height 268
copy div "True or False? Effects of Toxic Stress are real and there is no way to reverse …"
click at [311, 137] on div "Question 09/10 True or False? Effects of Toxic Stress are real and there is no …" at bounding box center [188, 195] width 333 height 268
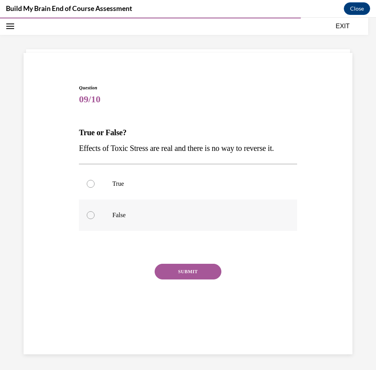
click at [177, 231] on label "False" at bounding box center [188, 215] width 218 height 31
click at [95, 219] on input "False" at bounding box center [91, 215] width 8 height 8
radio input "true"
click at [193, 280] on button "SUBMIT" at bounding box center [188, 272] width 67 height 16
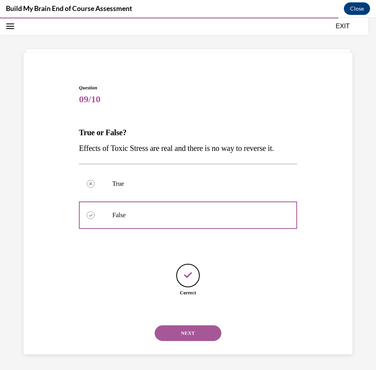
scroll to position [39, 0]
click at [197, 330] on button "NEXT" at bounding box center [188, 334] width 67 height 16
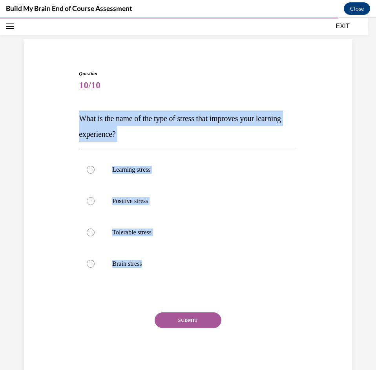
drag, startPoint x: 76, startPoint y: 117, endPoint x: 165, endPoint y: 293, distance: 197.5
click at [165, 293] on div "Question 10/10 What is the name of the type of stress that improves your learni…" at bounding box center [188, 217] width 222 height 319
copy div "What is the name of the type of stress that improves your learning experience? …"
click at [308, 123] on div "Question 10/10 What is the name of the type of stress that improves your learni…" at bounding box center [188, 212] width 333 height 330
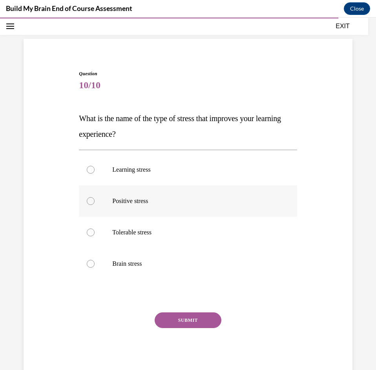
click at [215, 195] on label "Positive stress" at bounding box center [188, 201] width 218 height 31
click at [95, 197] on input "Positive stress" at bounding box center [91, 201] width 8 height 8
radio input "true"
click at [194, 320] on button "SUBMIT" at bounding box center [188, 321] width 67 height 16
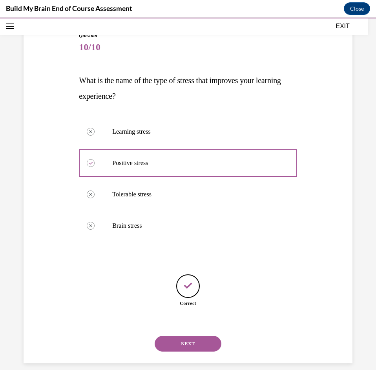
scroll to position [86, 0]
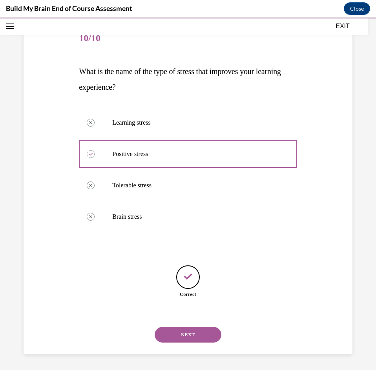
click at [198, 330] on button "NEXT" at bounding box center [188, 335] width 67 height 16
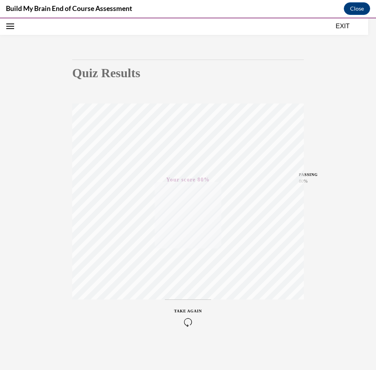
click at [342, 27] on button "EXIT" at bounding box center [342, 26] width 47 height 9
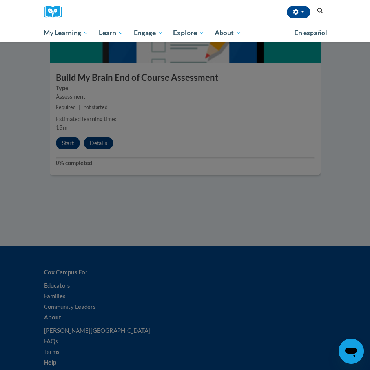
click at [280, 172] on div at bounding box center [185, 185] width 370 height 370
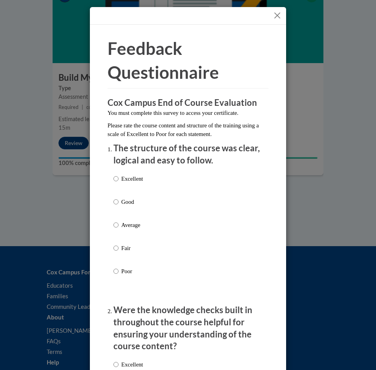
click at [131, 179] on p "Excellent" at bounding box center [132, 179] width 22 height 9
click at [118, 179] on input "Excellent" at bounding box center [115, 179] width 5 height 9
radio input "true"
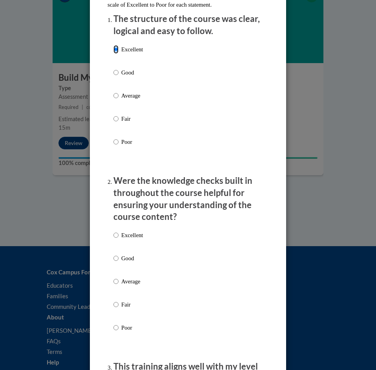
scroll to position [170, 0]
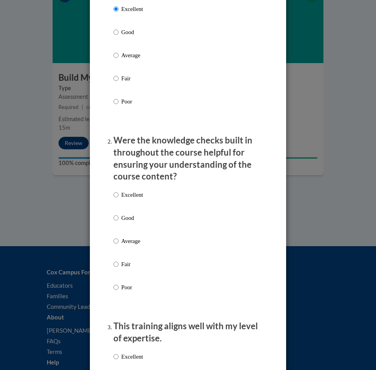
click at [129, 188] on li "Were the knowledge checks built in throughout the course helpful for ensuring y…" at bounding box center [187, 225] width 149 height 180
click at [128, 193] on p "Excellent" at bounding box center [132, 195] width 22 height 9
click at [118, 193] on input "Excellent" at bounding box center [115, 195] width 5 height 9
radio input "true"
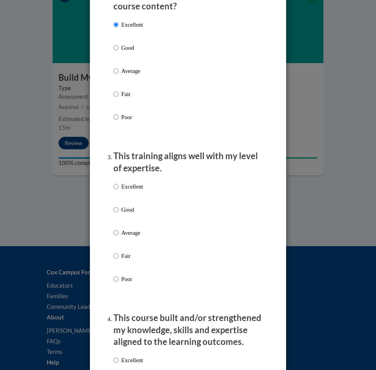
click at [140, 187] on p "Excellent" at bounding box center [132, 186] width 22 height 9
click at [118, 187] on input "Excellent" at bounding box center [115, 186] width 5 height 9
radio input "true"
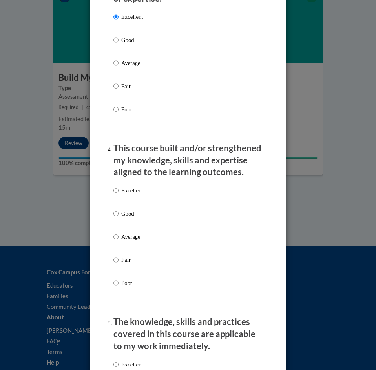
click at [128, 189] on p "Excellent" at bounding box center [132, 190] width 22 height 9
click at [118, 189] on input "Excellent" at bounding box center [115, 190] width 5 height 9
radio input "true"
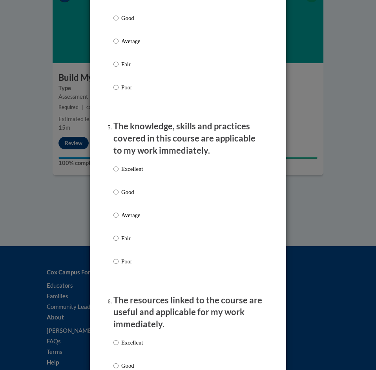
scroll to position [706, 0]
click at [129, 166] on p "Excellent" at bounding box center [132, 168] width 22 height 9
click at [118, 166] on input "Excellent" at bounding box center [115, 168] width 5 height 9
radio input "true"
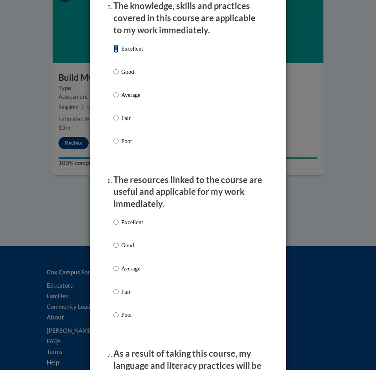
scroll to position [863, 0]
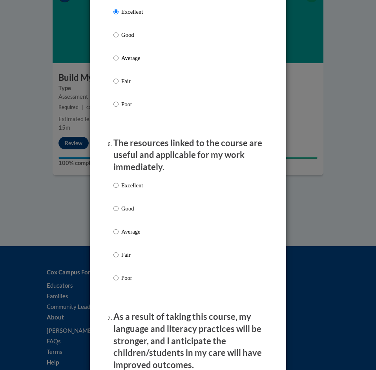
click at [136, 185] on p "Excellent" at bounding box center [132, 185] width 22 height 9
click at [118, 185] on input "Excellent" at bounding box center [115, 185] width 5 height 9
radio input "true"
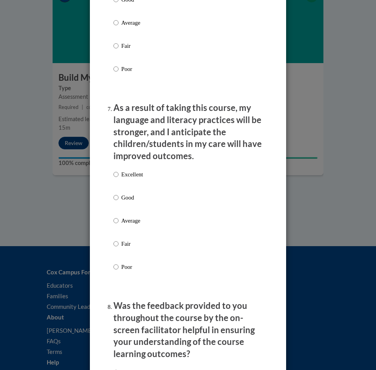
click at [124, 170] on p "Excellent" at bounding box center [132, 174] width 22 height 9
click at [118, 170] on input "Excellent" at bounding box center [115, 174] width 5 height 9
radio input "true"
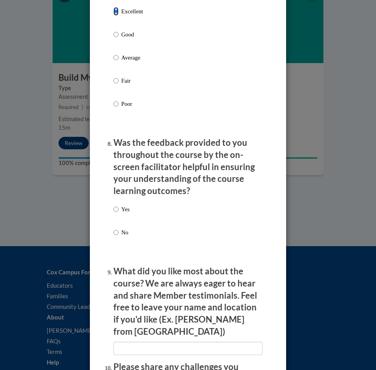
scroll to position [1255, 0]
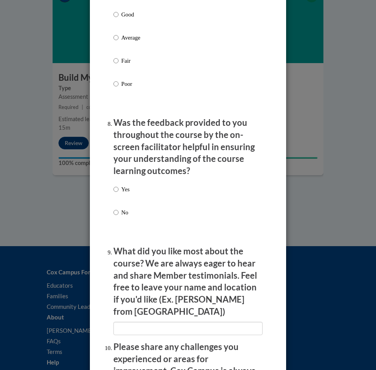
click at [121, 188] on p "Yes" at bounding box center [125, 189] width 8 height 9
click at [118, 188] on input "Yes" at bounding box center [115, 189] width 5 height 9
radio input "true"
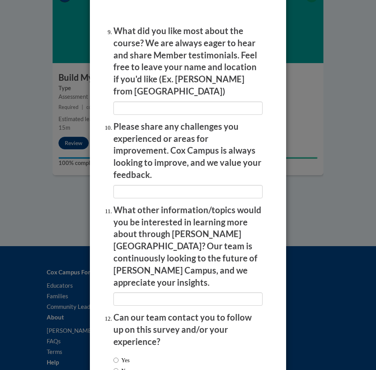
scroll to position [1489, 0]
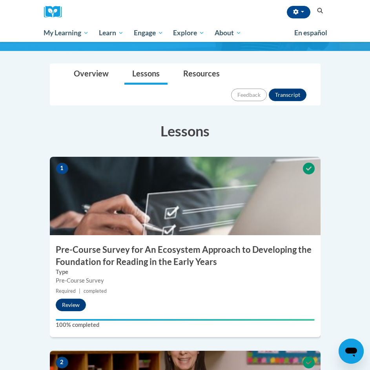
scroll to position [144, 0]
